Goal: Communication & Community: Answer question/provide support

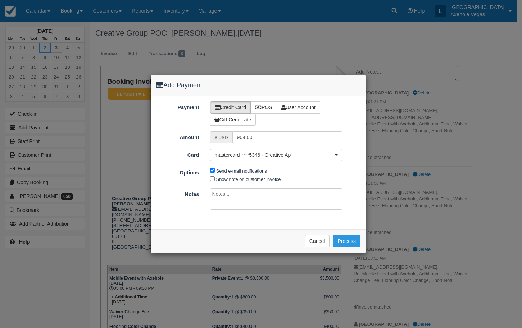
scroll to position [108, 0]
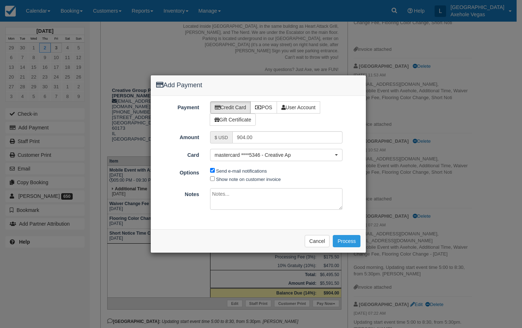
paste textarea "Additional Hour"
type textarea "Additional Hour"
click at [347, 239] on button "Process" at bounding box center [347, 241] width 28 height 12
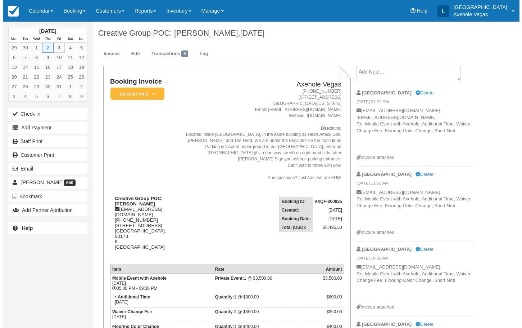
scroll to position [108, 0]
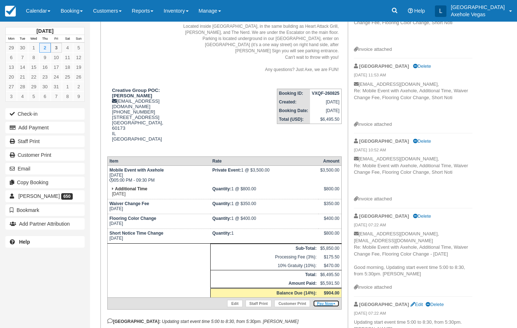
click at [330, 300] on link "Pay Now" at bounding box center [326, 303] width 26 height 7
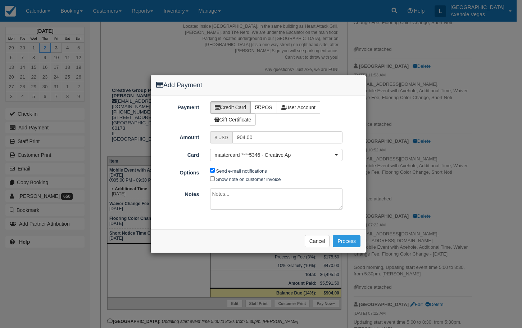
click at [232, 190] on textarea at bounding box center [276, 199] width 133 height 22
paste textarea "Additional Hour"
type textarea "Additional Hour"
click at [348, 245] on button "Process" at bounding box center [347, 241] width 28 height 12
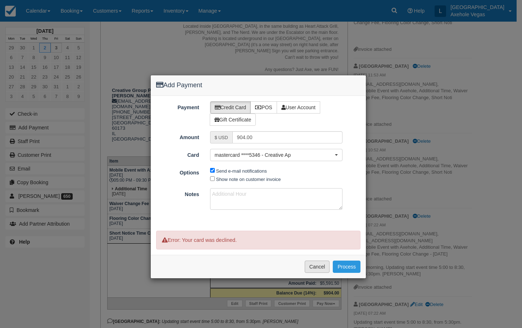
click at [322, 267] on button "Cancel" at bounding box center [317, 266] width 25 height 12
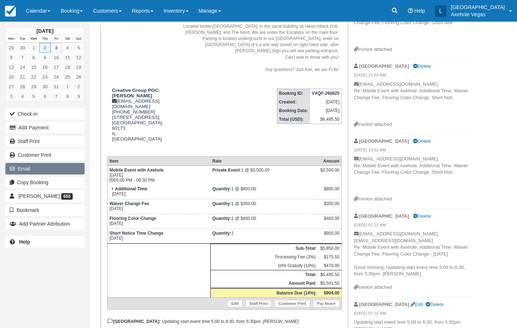
click at [55, 167] on button "Email" at bounding box center [44, 169] width 79 height 12
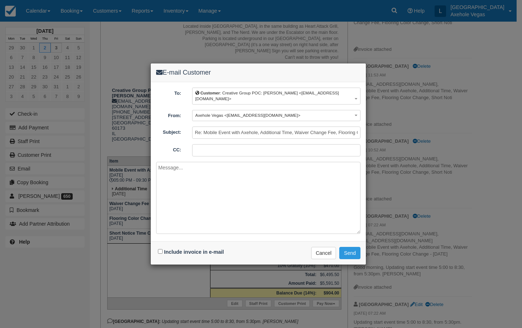
click at [216, 145] on input "CC:" at bounding box center [276, 150] width 169 height 12
type input "axeholevegas@gmail.com"
click at [241, 175] on textarea at bounding box center [258, 198] width 205 height 72
drag, startPoint x: 180, startPoint y: 181, endPoint x: 169, endPoint y: 182, distance: 11.6
click at [169, 182] on textarea "Hello Stephanie, We heard the event went great!" at bounding box center [258, 198] width 205 height 72
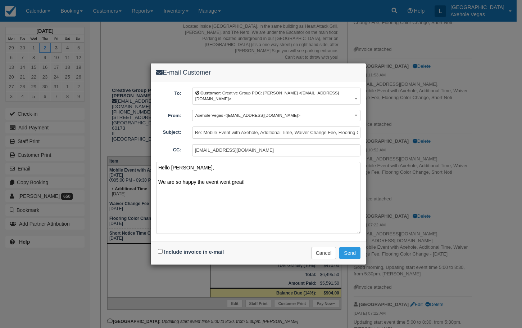
click at [256, 181] on textarea "Hello Stephanie, We are so happy the event went great!" at bounding box center [258, 198] width 205 height 72
drag, startPoint x: 199, startPoint y: 192, endPoint x: 151, endPoint y: 183, distance: 49.1
click at [151, 183] on div "To: Customer : Creative Group POC: Stephanie Sorrells <ssorrells@creativegroupi…" at bounding box center [258, 161] width 215 height 159
click at [167, 203] on textarea "Hello Stephanie, We are so happy the event went great! With staying an hour lat…" at bounding box center [258, 198] width 205 height 72
drag, startPoint x: 234, startPoint y: 184, endPoint x: 170, endPoint y: 180, distance: 64.3
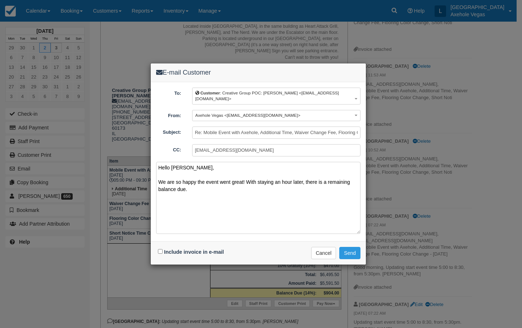
click at [170, 180] on textarea "Hello Stephanie, We are so happy the event went great! With staying an hour lat…" at bounding box center [258, 198] width 205 height 72
drag, startPoint x: 199, startPoint y: 188, endPoint x: 153, endPoint y: 183, distance: 45.7
click at [153, 183] on div "To: Customer : Creative Group POC: Stephanie Sorrells <ssorrells@creativegroupi…" at bounding box center [258, 161] width 215 height 159
paste textarea "’re so glad the event went so well! Since our team stayed an additional hour, t…"
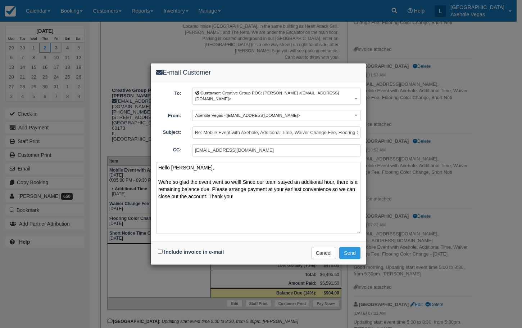
type textarea "Hello Stephanie, We’re so glad the event went so well! Since our team stayed an…"
click at [160, 250] on input "Include invoice in e-mail" at bounding box center [160, 251] width 5 height 5
checkbox input "true"
click at [247, 190] on textarea "Hello Stephanie, We’re so glad the event went so well! Since our team stayed an…" at bounding box center [258, 198] width 205 height 72
click at [247, 196] on textarea "Hello Stephanie, We’re so glad the event went so well! Since our team stayed an…" at bounding box center [258, 198] width 205 height 72
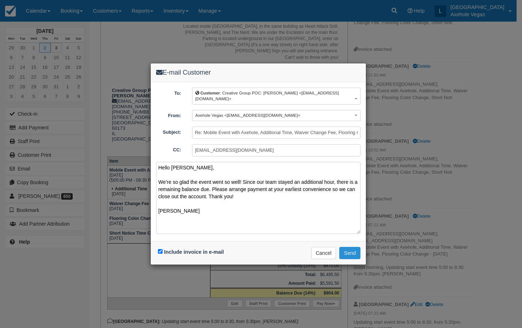
type textarea "Hello Stephanie, We’re so glad the event went so well! Since our team stayed an…"
click at [347, 254] on button "Send" at bounding box center [350, 253] width 21 height 12
